Goal: Find specific page/section: Find specific page/section

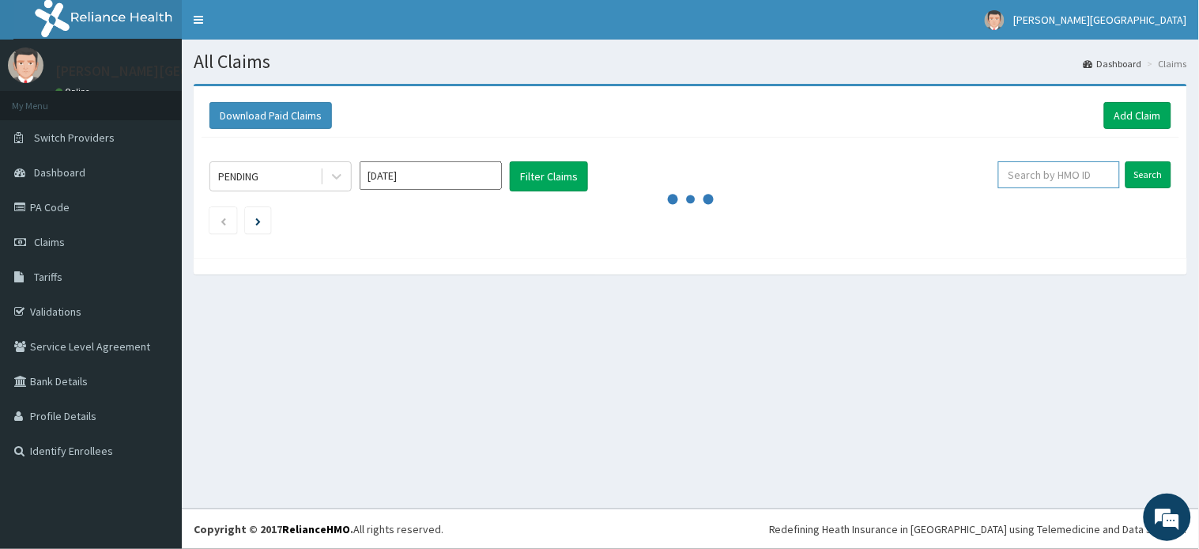
click at [1036, 172] on input "text" at bounding box center [1059, 174] width 122 height 27
paste input "wtw/10040/b"
type input "wtw/10040/b"
click at [1156, 177] on input "Search" at bounding box center [1149, 174] width 46 height 27
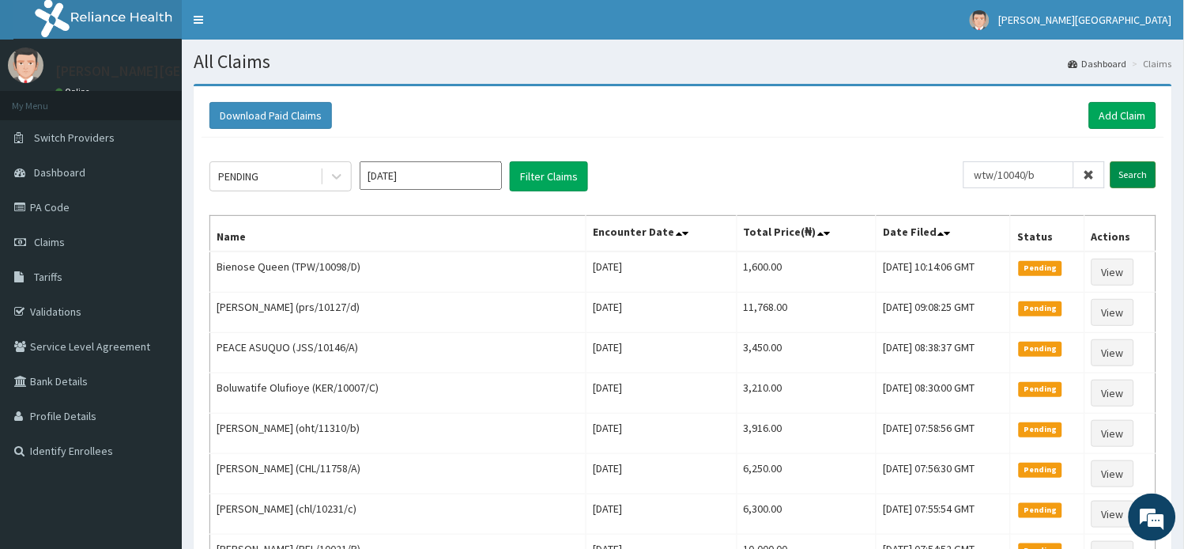
click at [1141, 180] on input "Search" at bounding box center [1134, 174] width 46 height 27
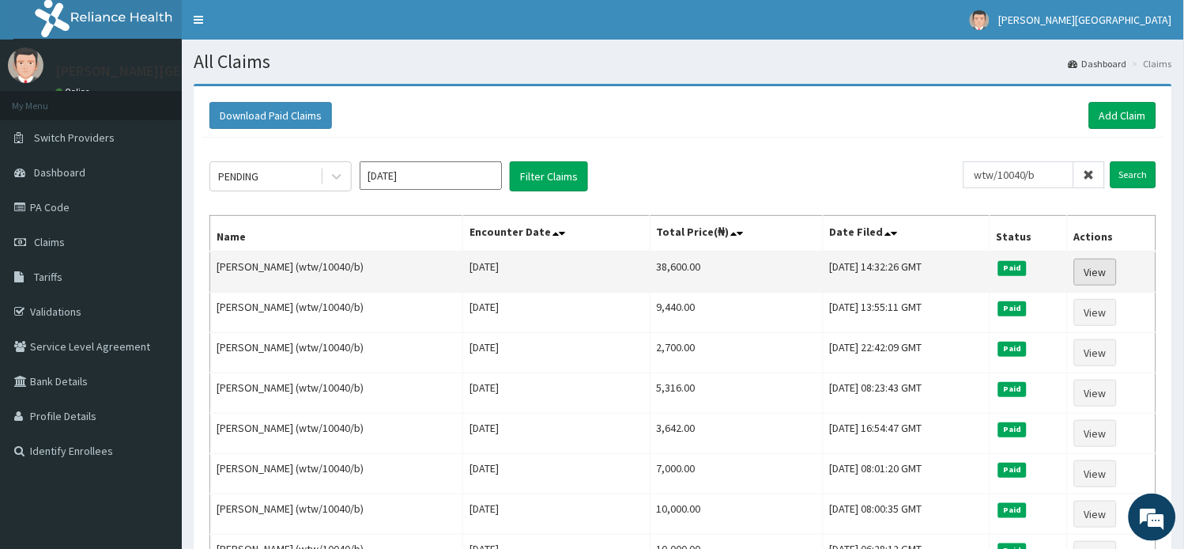
click at [1104, 263] on link "View" at bounding box center [1095, 272] width 43 height 27
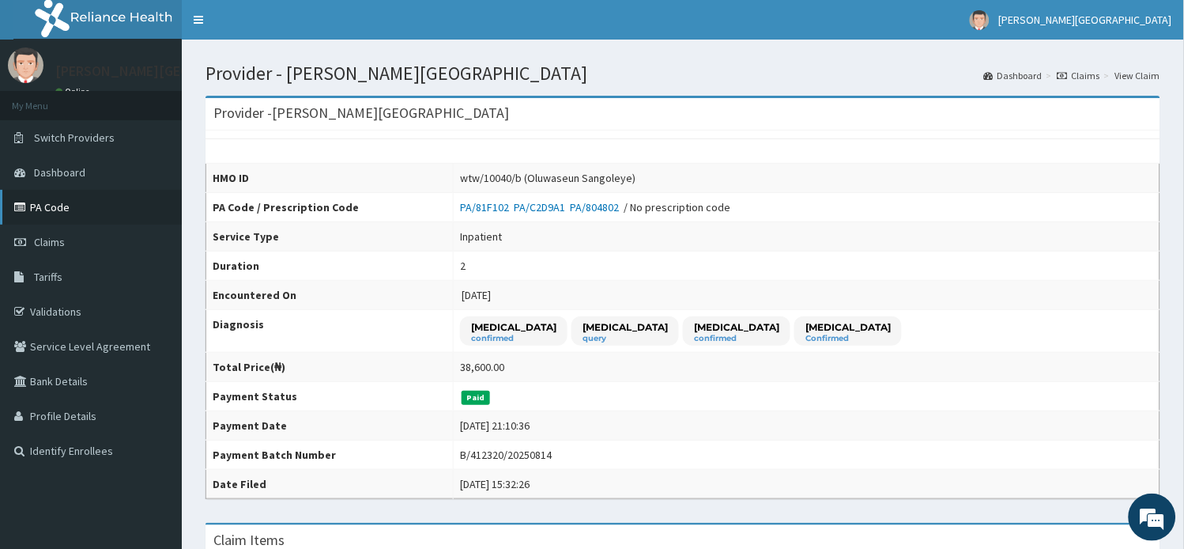
click at [56, 202] on link "PA Code" at bounding box center [91, 207] width 182 height 35
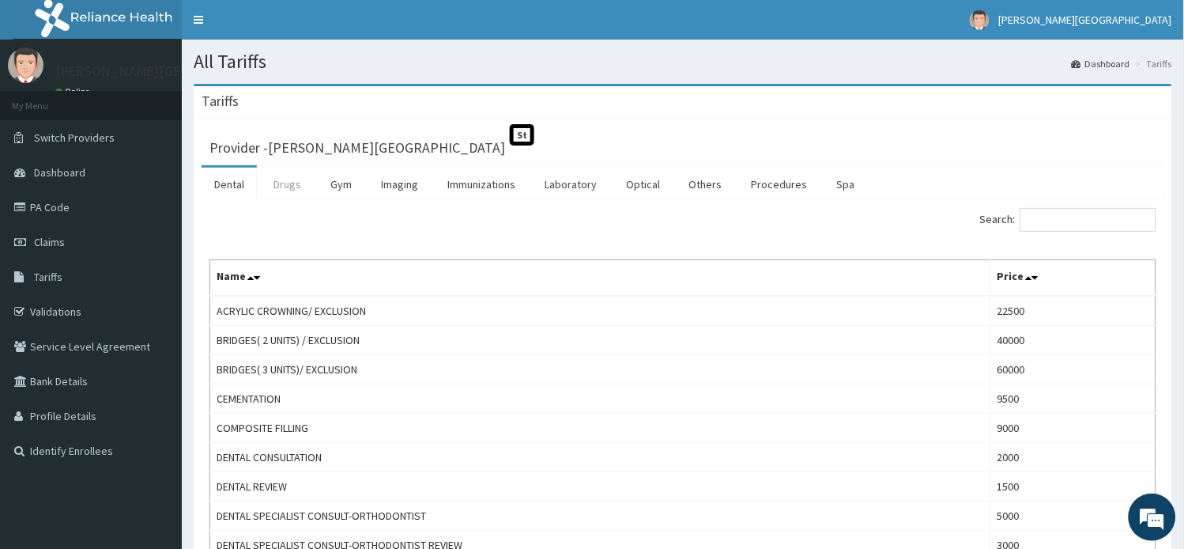
click at [289, 174] on link "Drugs" at bounding box center [287, 184] width 53 height 33
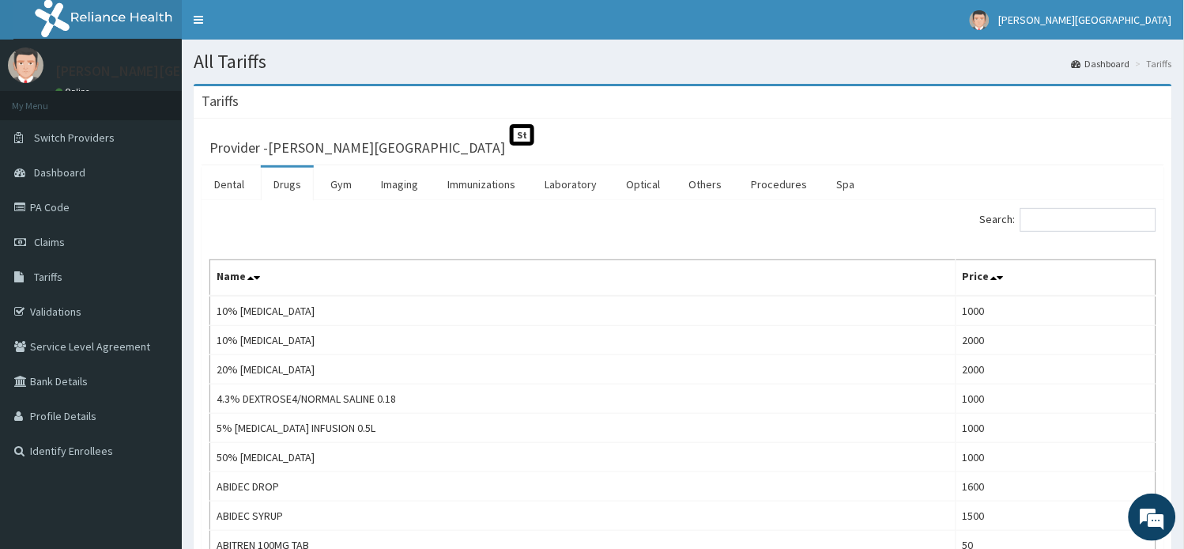
click at [1054, 214] on input "Search:" at bounding box center [1089, 220] width 136 height 24
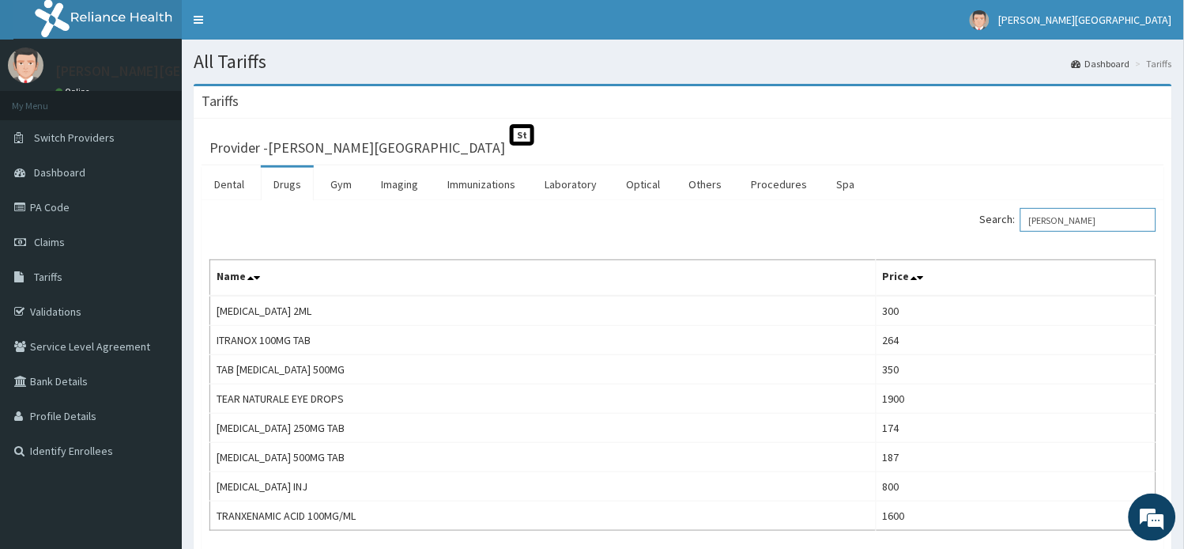
type input "tran"
